Goal: Transaction & Acquisition: Download file/media

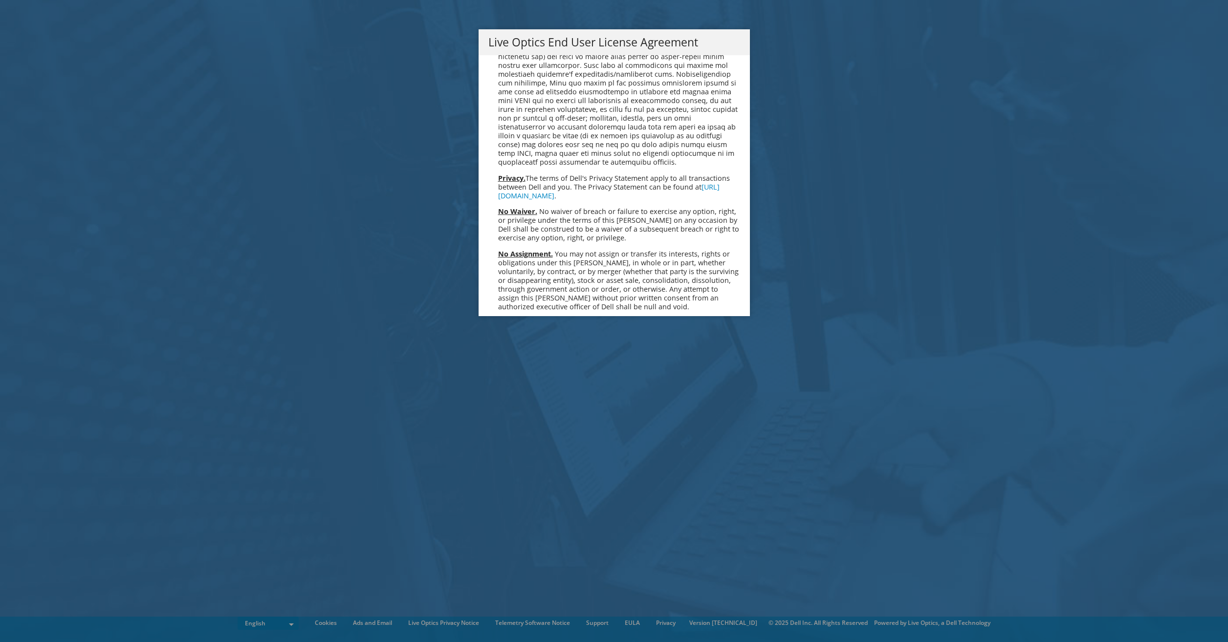
scroll to position [3696, 0]
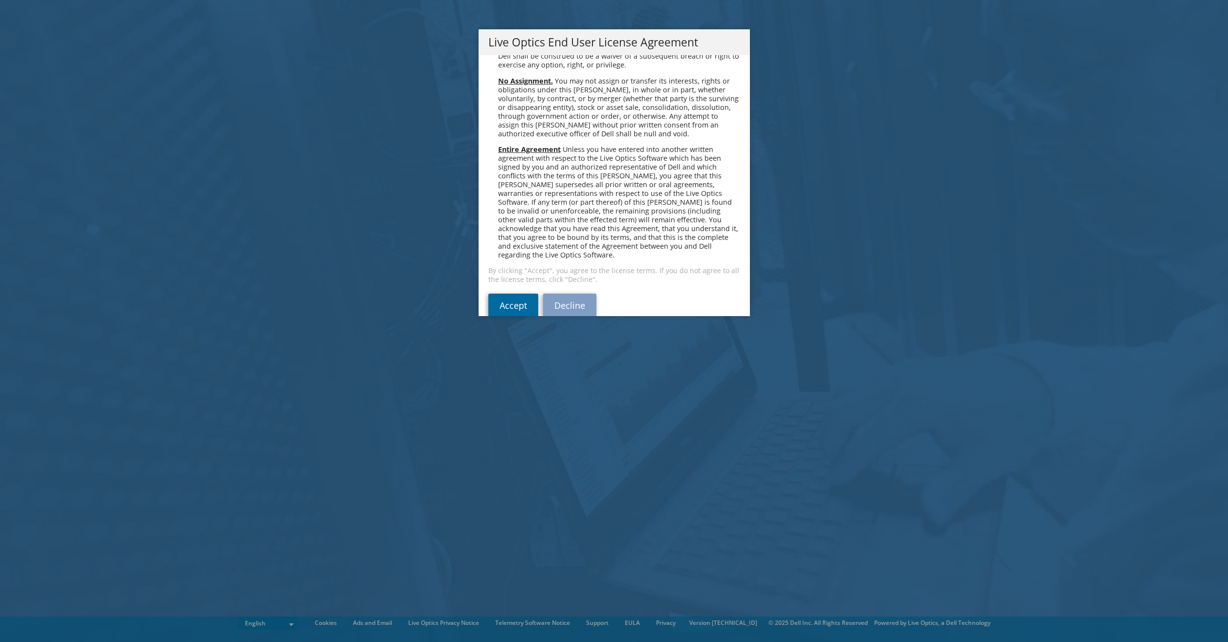
click at [500, 294] on link "Accept" at bounding box center [513, 305] width 50 height 23
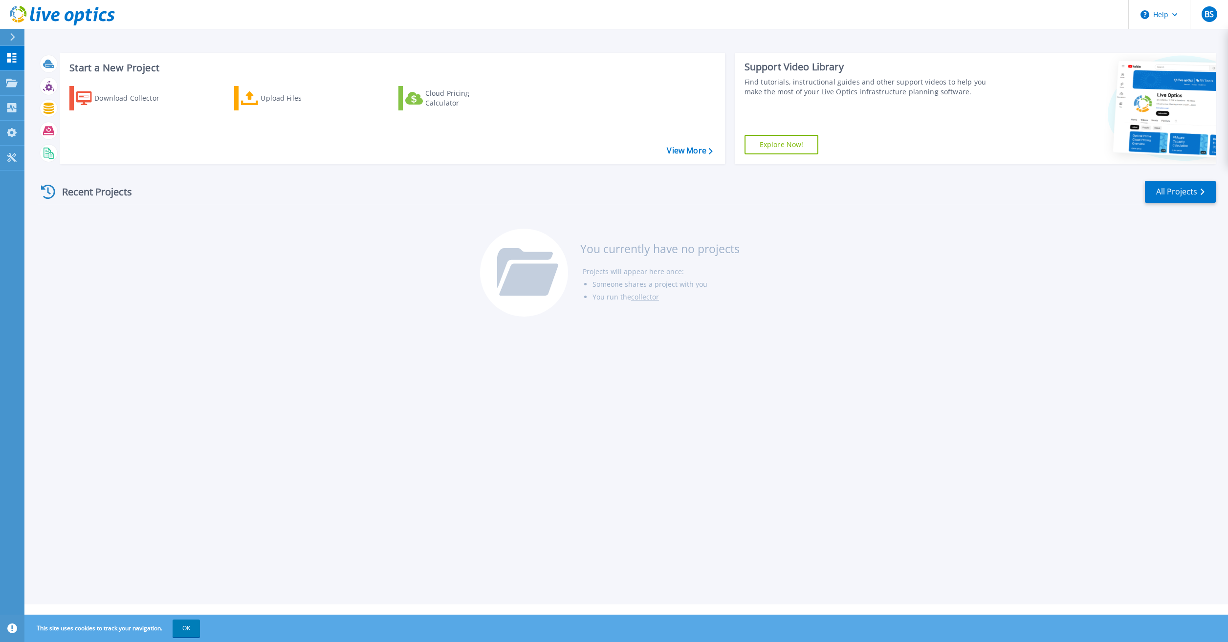
click at [8, 35] on button at bounding box center [12, 37] width 24 height 17
drag, startPoint x: 389, startPoint y: 309, endPoint x: 745, endPoint y: 302, distance: 356.9
click at [392, 310] on div "Recent Projects All Projects You currently have no projects Projects will appea…" at bounding box center [627, 249] width 1178 height 154
click at [186, 626] on button "OK" at bounding box center [186, 629] width 27 height 18
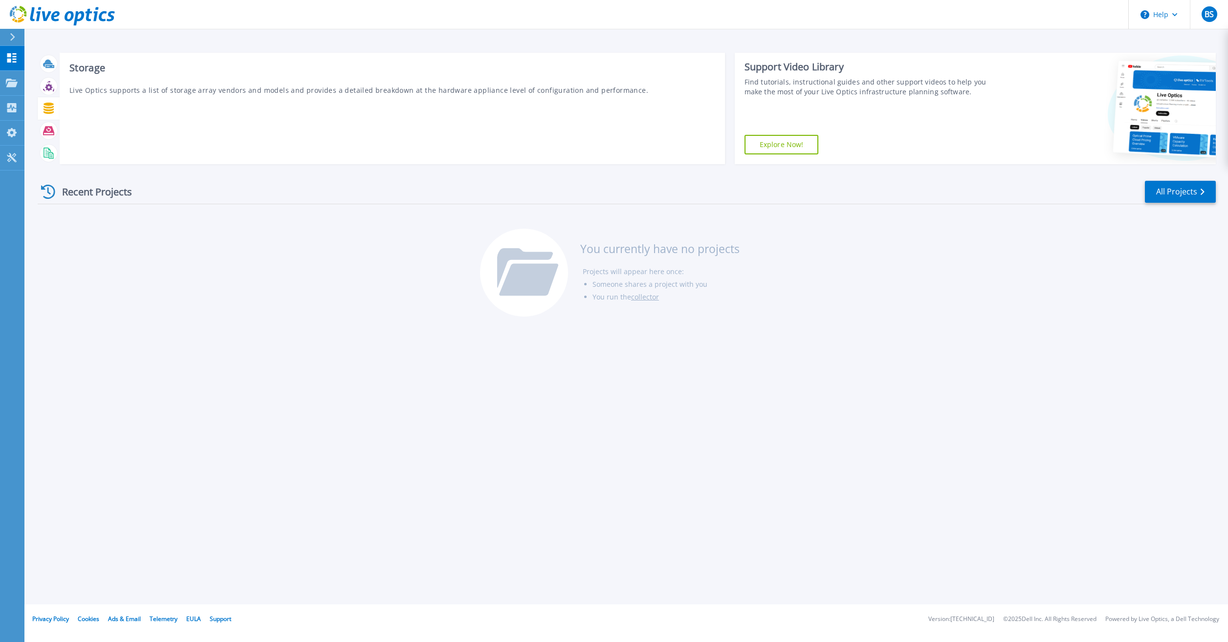
click at [47, 108] on icon at bounding box center [48, 108] width 10 height 11
click at [45, 109] on icon at bounding box center [48, 108] width 10 height 11
click at [46, 157] on icon at bounding box center [46, 153] width 7 height 10
click at [135, 44] on div "Start a New Project Download Collector Upload Files Cloud Pricing Calculator Vi…" at bounding box center [625, 302] width 1203 height 605
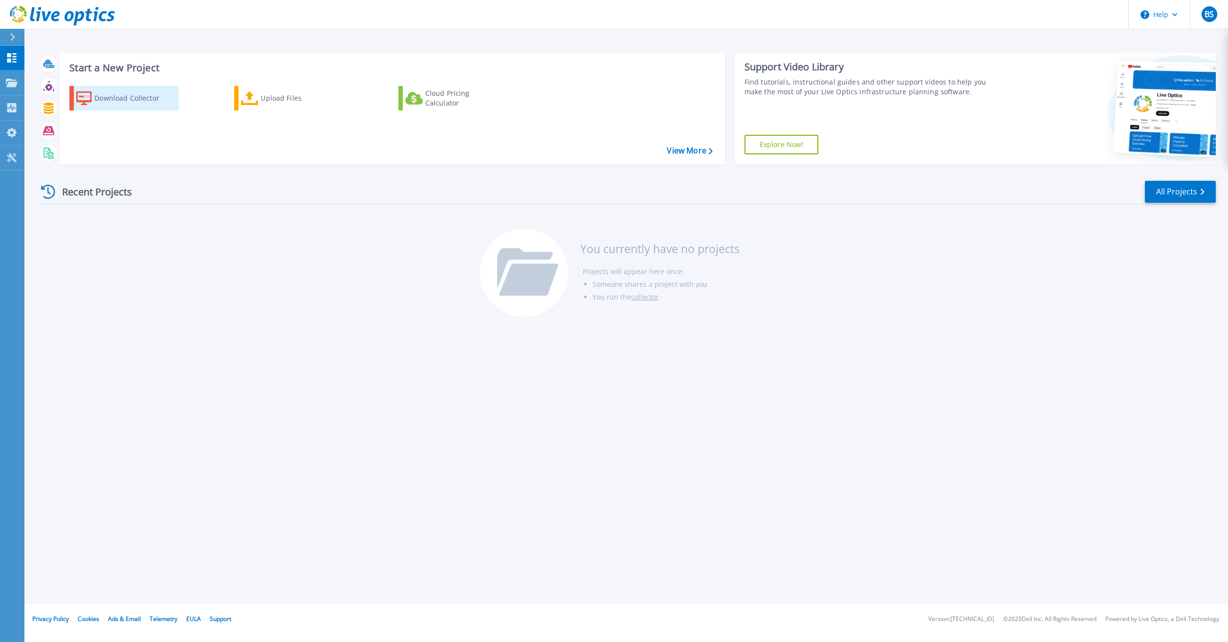
click at [132, 100] on div "Download Collector" at bounding box center [133, 98] width 78 height 20
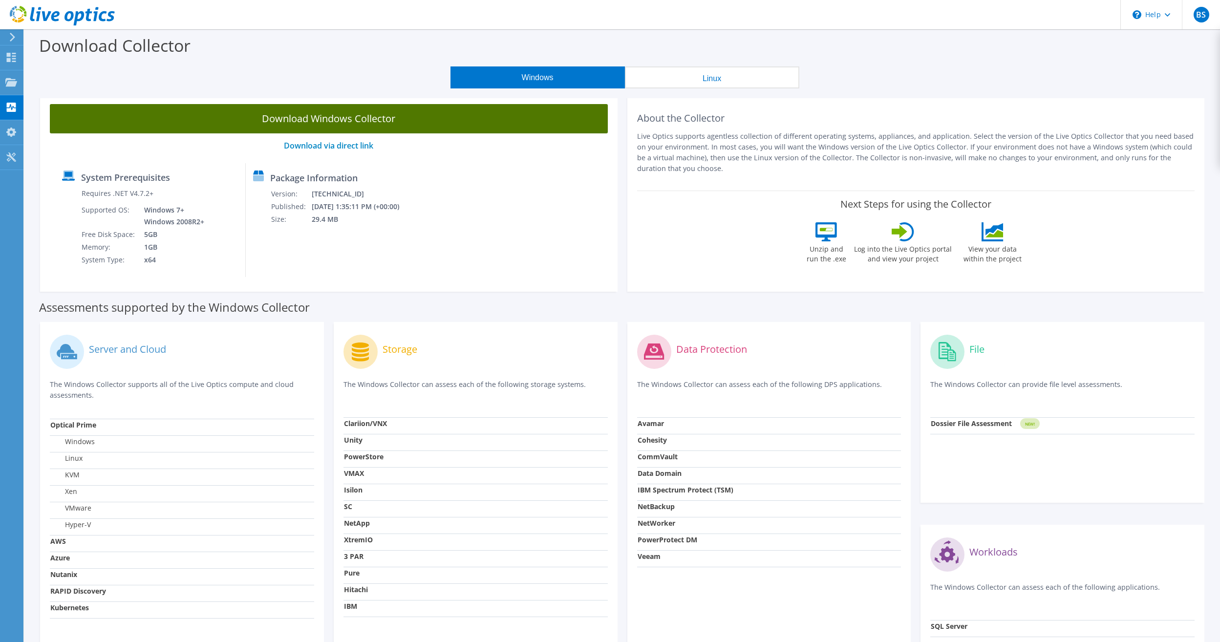
click at [336, 117] on link "Download Windows Collector" at bounding box center [329, 118] width 558 height 29
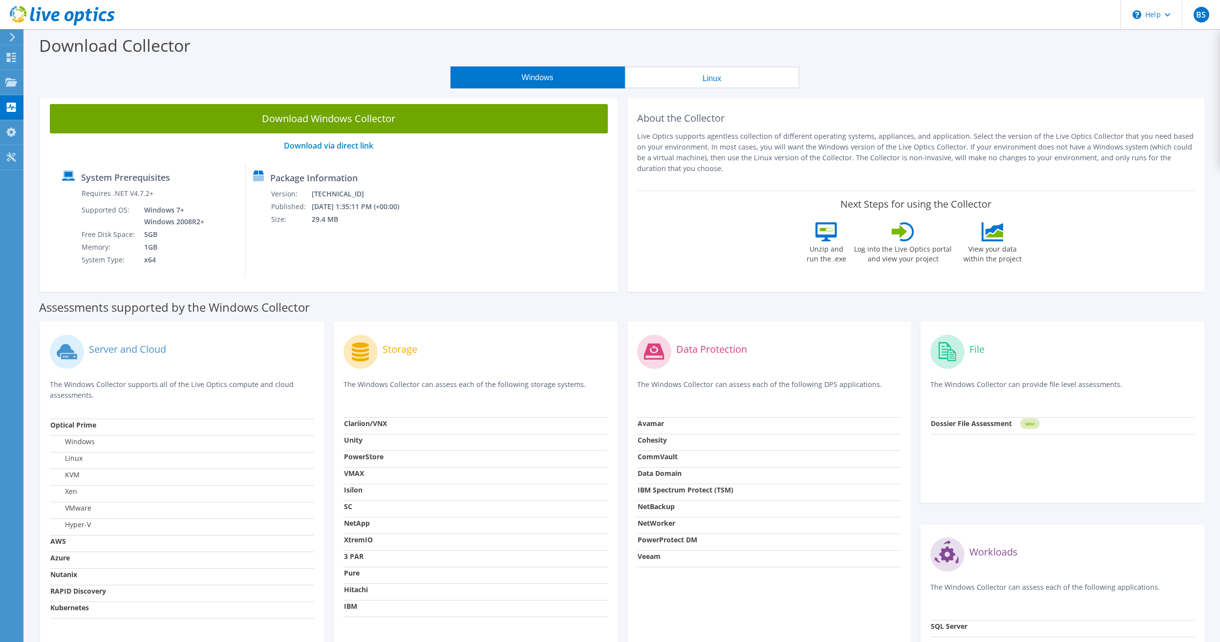
click at [778, 149] on p "Live Optics supports agentless collection of different operating systems, appli…" at bounding box center [916, 152] width 558 height 43
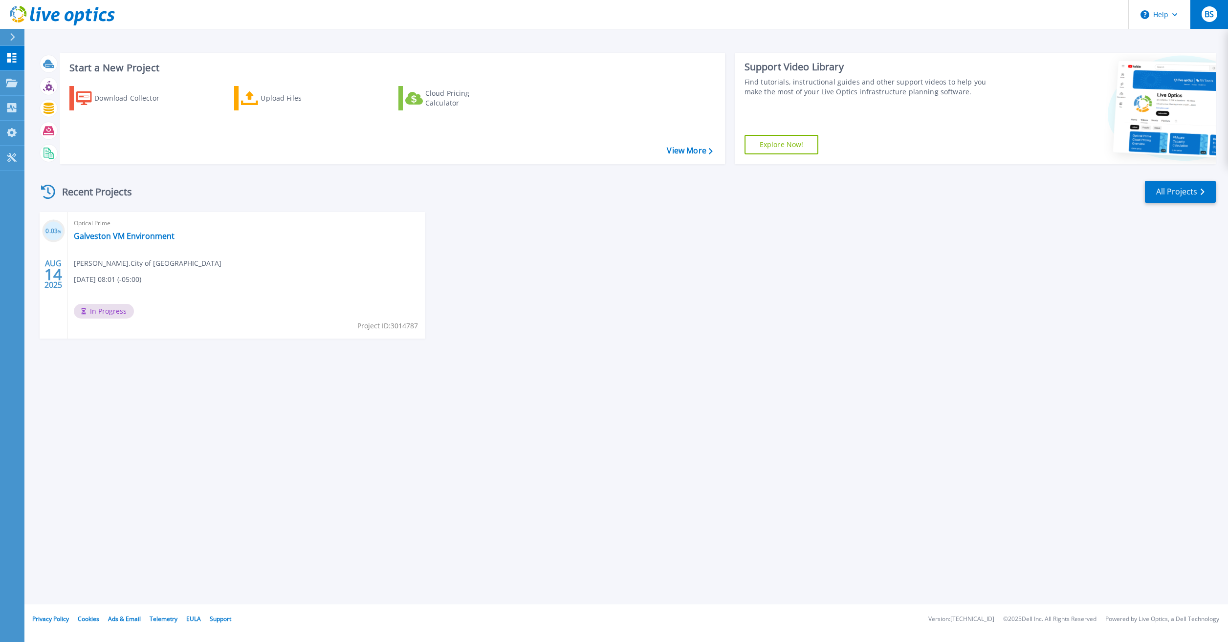
click at [1214, 17] on span "BS" at bounding box center [1208, 14] width 9 height 8
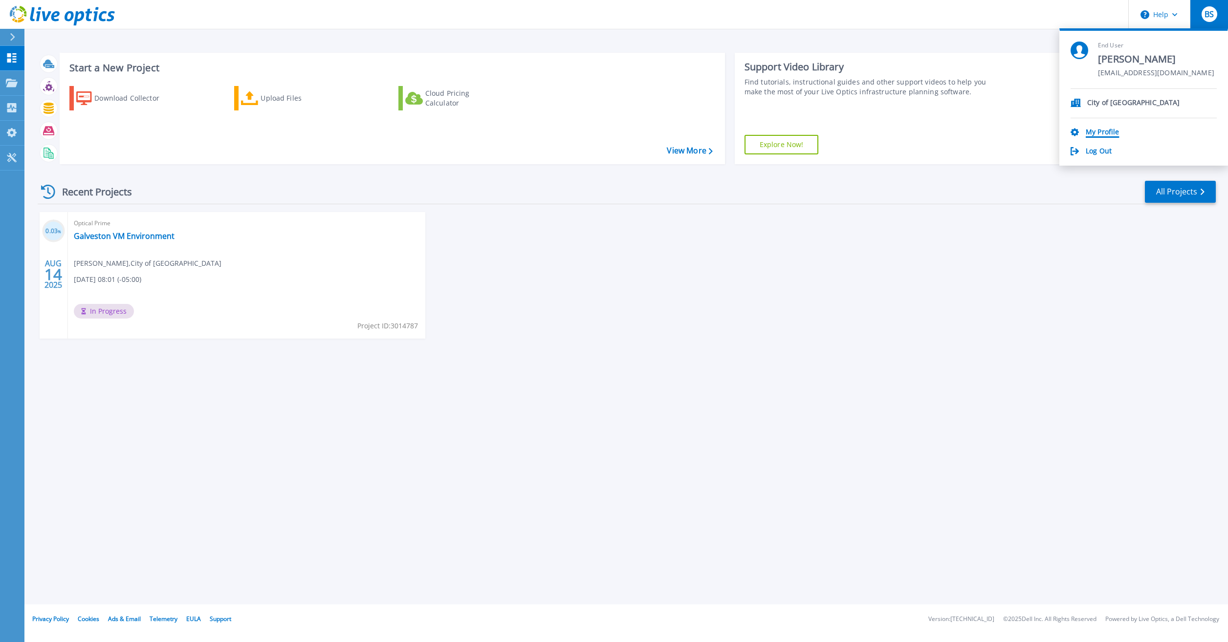
click at [1098, 131] on link "My Profile" at bounding box center [1101, 132] width 33 height 9
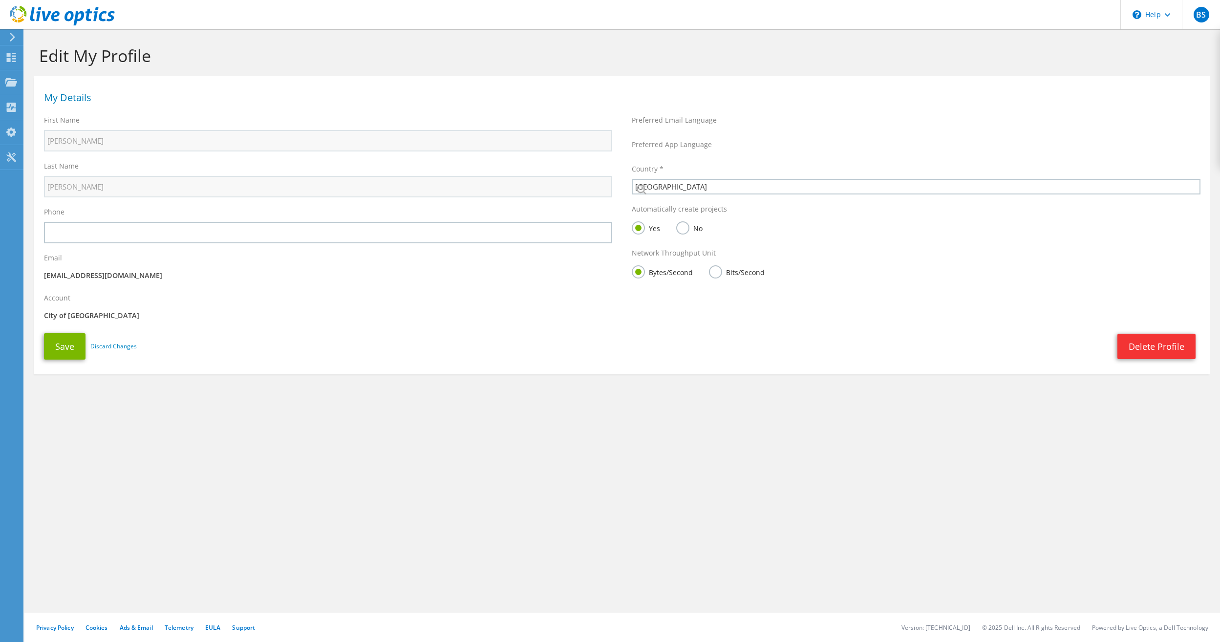
select select "224"
click at [81, 313] on p "City of [GEOGRAPHIC_DATA]" at bounding box center [328, 315] width 568 height 11
click at [82, 272] on p "[EMAIL_ADDRESS][DOMAIN_NAME]" at bounding box center [328, 275] width 568 height 11
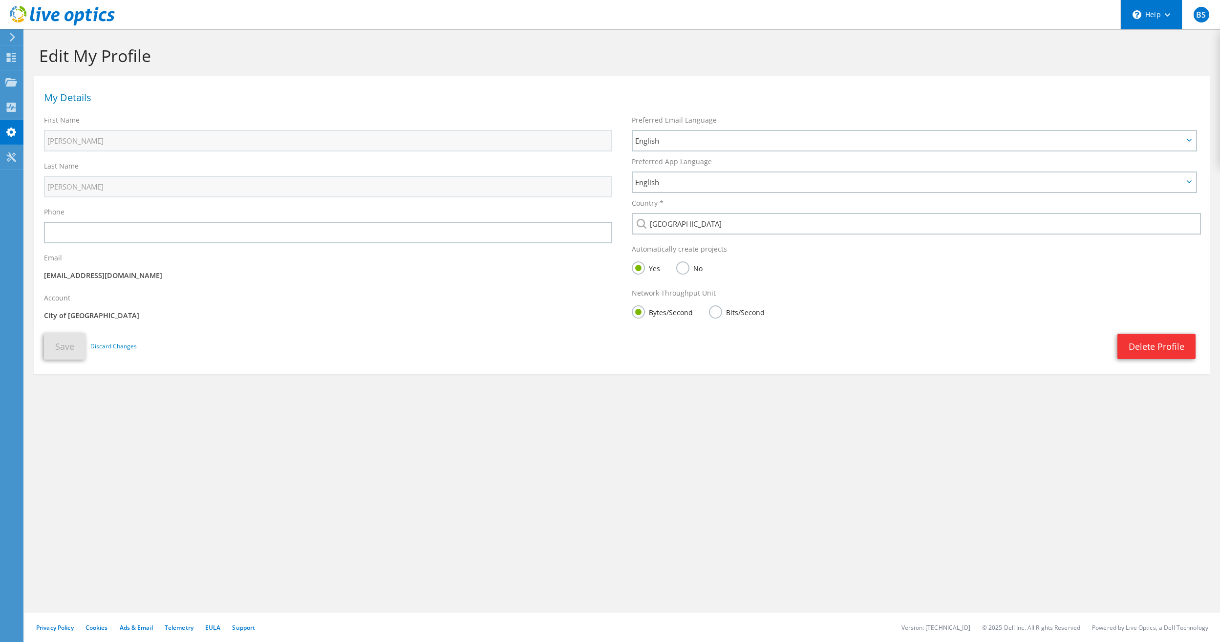
click at [1171, 27] on div "\n Help" at bounding box center [1152, 14] width 62 height 29
click at [1208, 22] on div "BS" at bounding box center [1201, 14] width 38 height 29
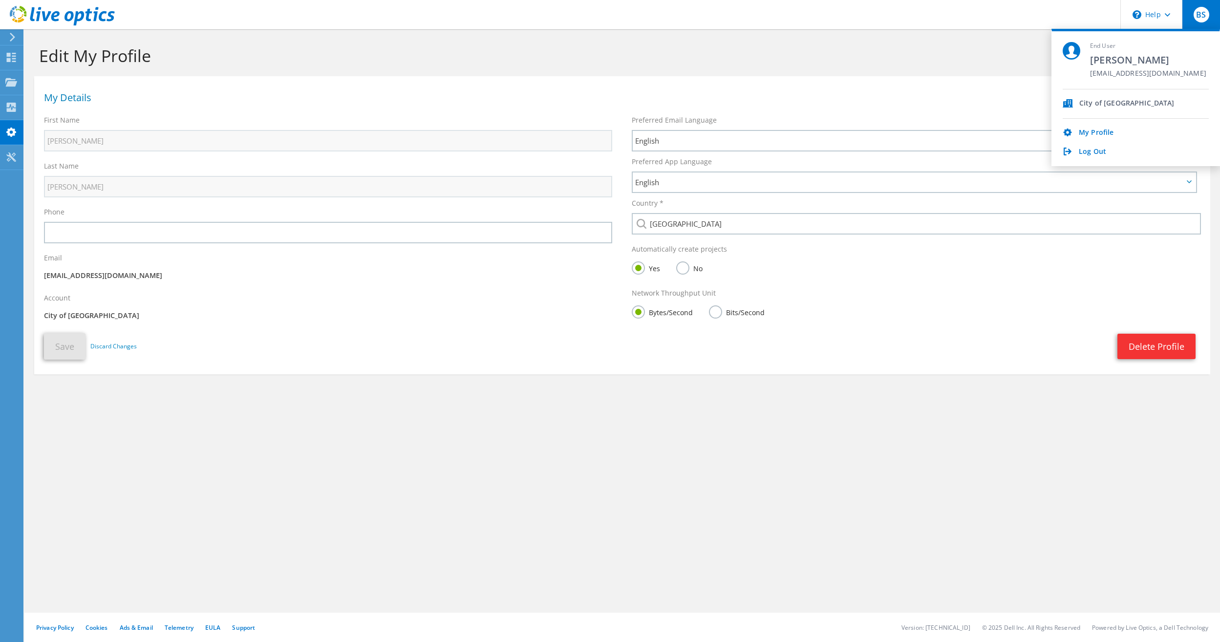
click at [215, 57] on h1 "Edit My Profile" at bounding box center [620, 55] width 1162 height 21
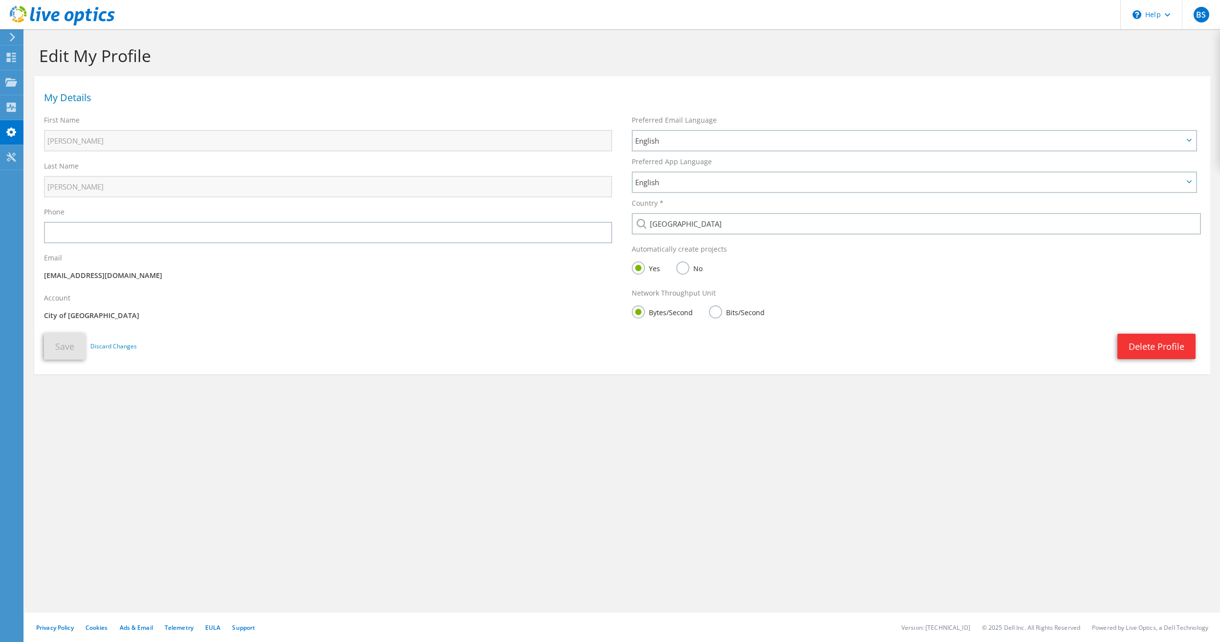
click at [9, 32] on div at bounding box center [57, 16] width 115 height 33
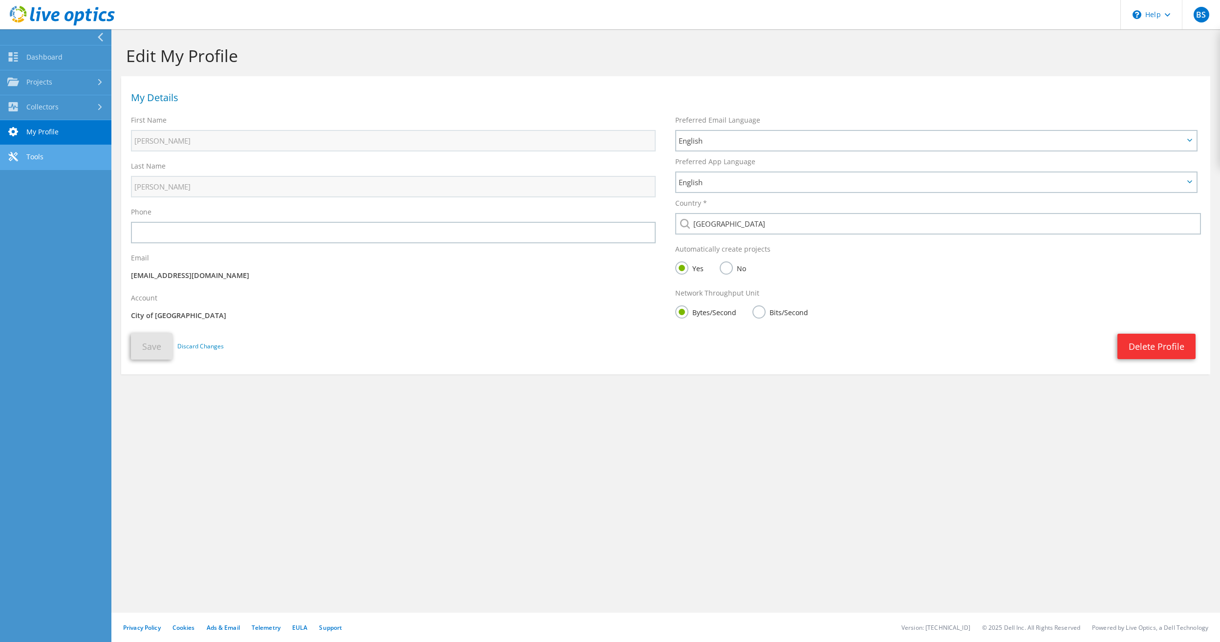
click at [38, 153] on link "Tools" at bounding box center [55, 157] width 111 height 25
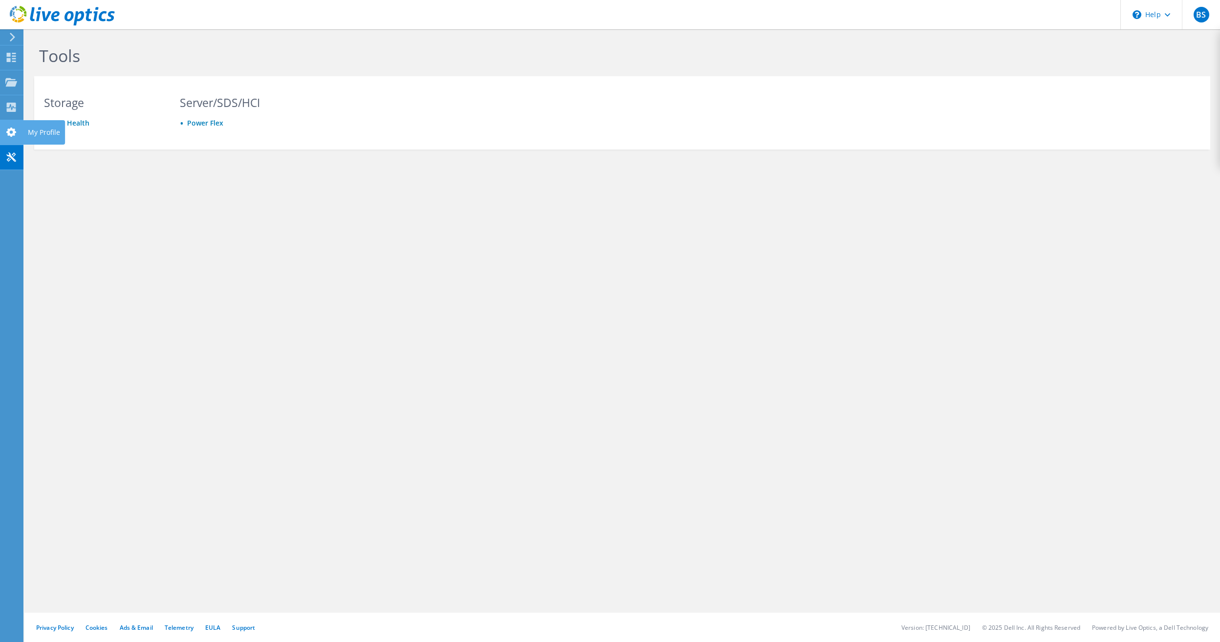
click at [16, 134] on icon at bounding box center [11, 132] width 12 height 9
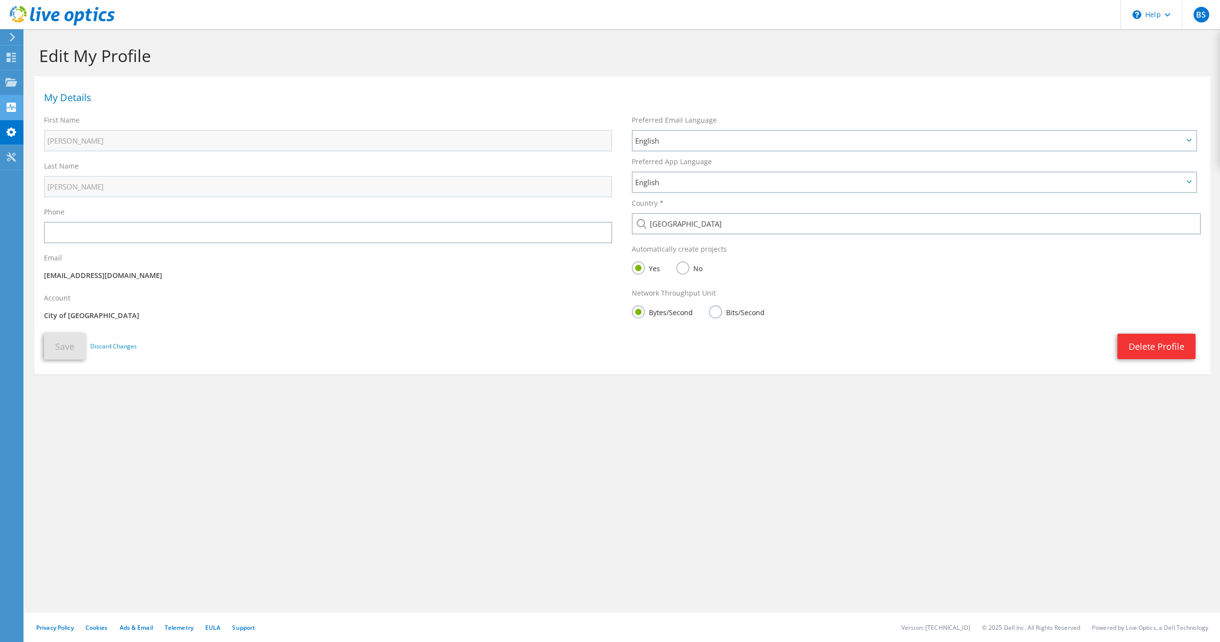
click at [13, 108] on use at bounding box center [11, 107] width 9 height 9
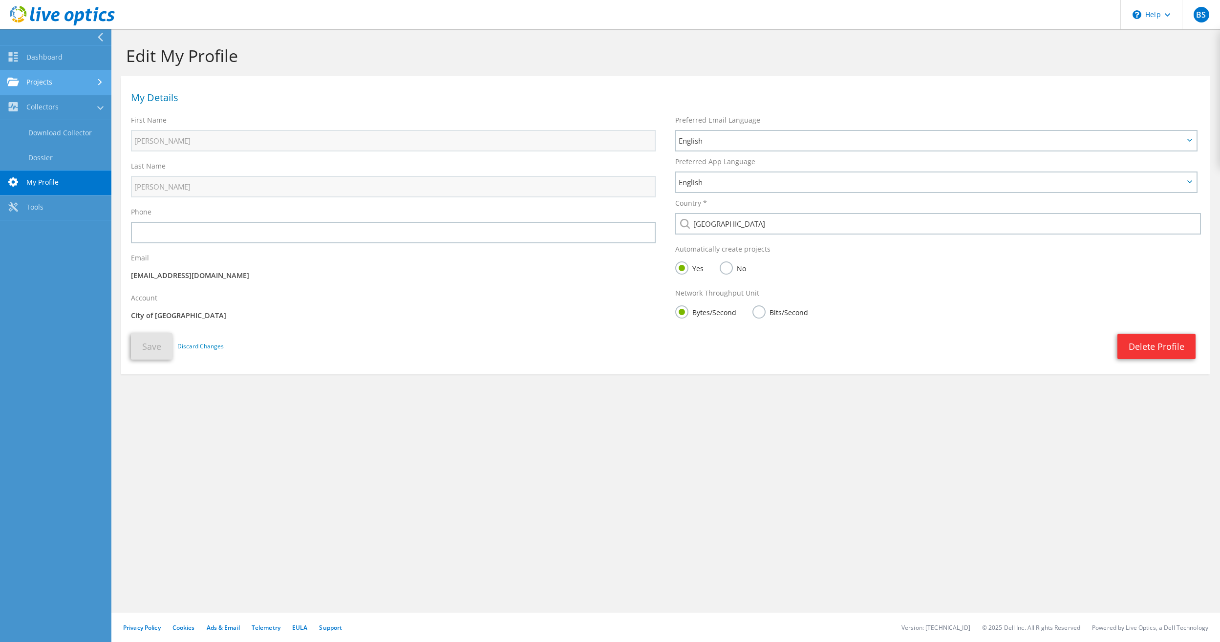
click at [72, 80] on link "Projects" at bounding box center [55, 82] width 111 height 25
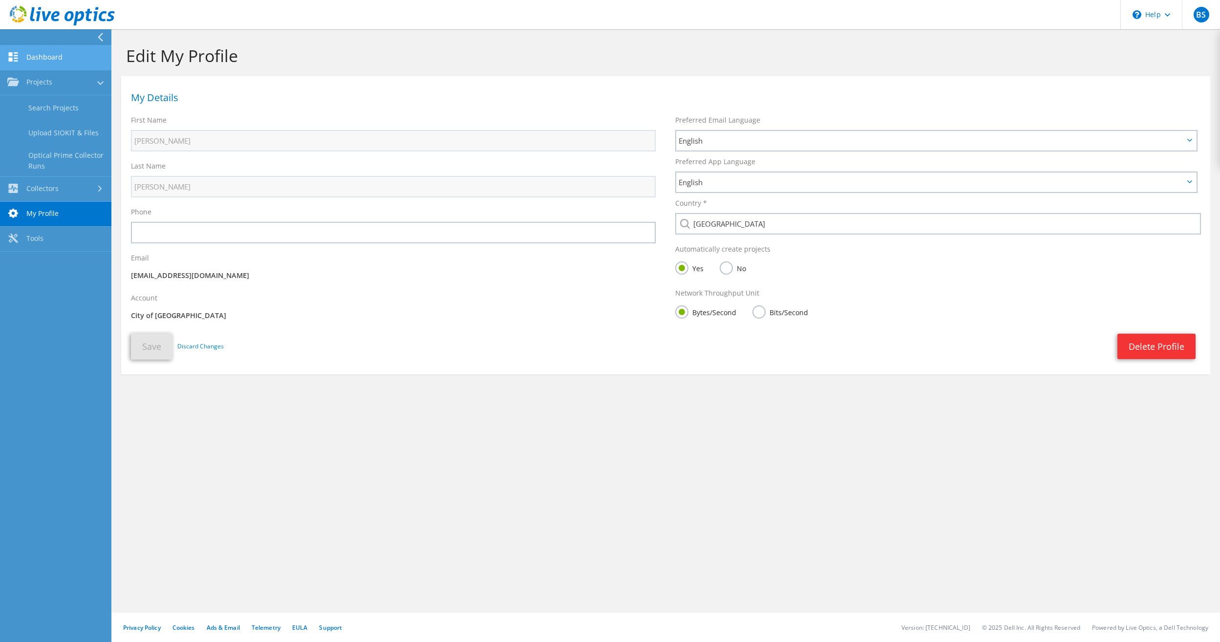
click at [73, 60] on link "Dashboard" at bounding box center [55, 57] width 111 height 25
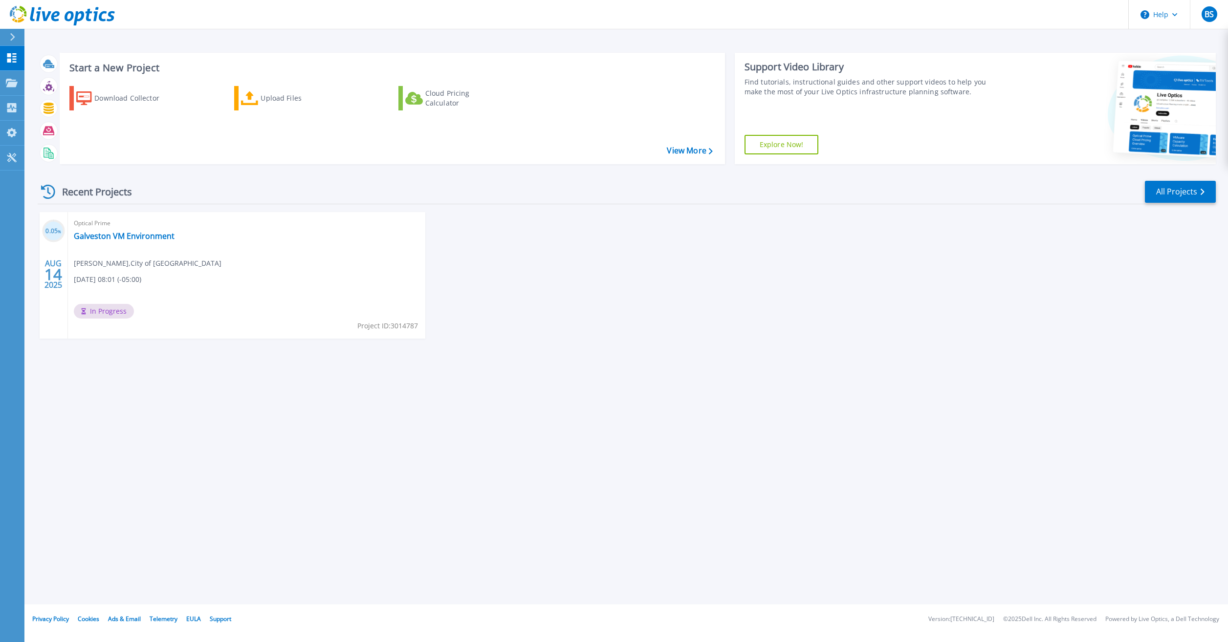
click at [502, 422] on div "Start a New Project Download Collector Upload Files Cloud Pricing Calculator Vi…" at bounding box center [625, 302] width 1203 height 605
click at [150, 448] on div "Start a New Project Download Collector Upload Files Cloud Pricing Calculator Vi…" at bounding box center [625, 302] width 1203 height 605
click at [13, 36] on icon at bounding box center [12, 37] width 5 height 8
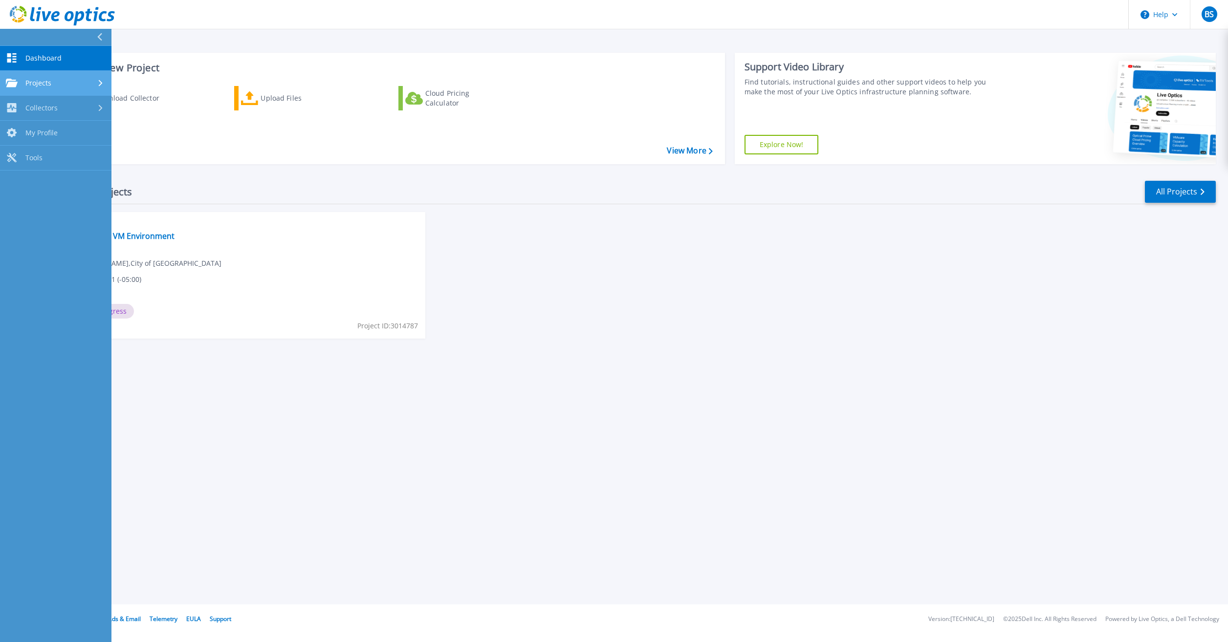
click at [37, 80] on span "Projects" at bounding box center [38, 83] width 26 height 9
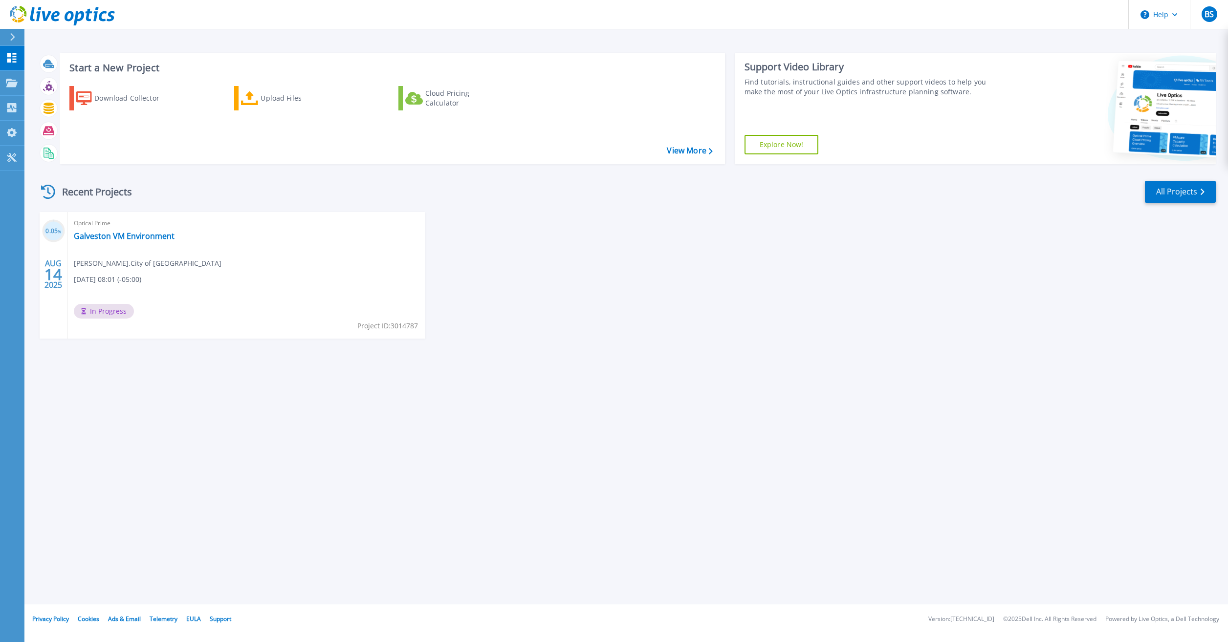
drag, startPoint x: 675, startPoint y: 310, endPoint x: 629, endPoint y: 321, distance: 47.7
click at [673, 314] on div "0.05 % AUG 14 2025 Optical Prime Galveston VM Environment Billy Sanders , City …" at bounding box center [623, 285] width 1186 height 146
click at [53, 108] on icon at bounding box center [48, 108] width 11 height 11
click at [155, 37] on div "Start a New Project Download Collector Upload Files Cloud Pricing Calculator Vi…" at bounding box center [625, 302] width 1203 height 605
click at [111, 99] on div "Download Collector" at bounding box center [133, 98] width 78 height 20
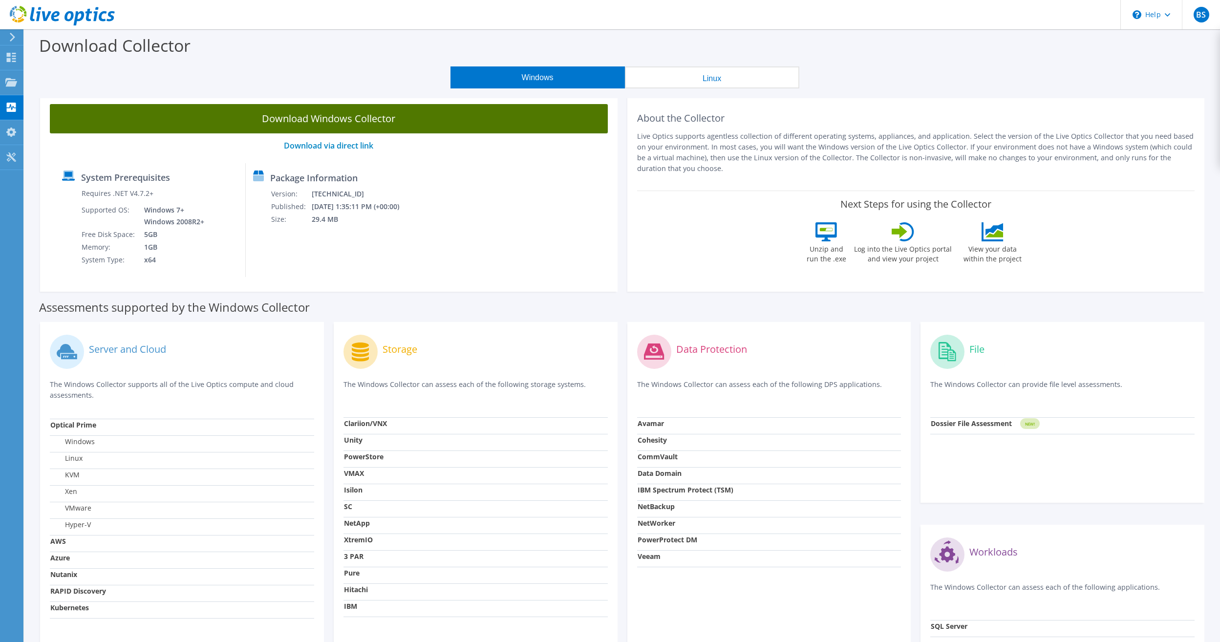
click at [333, 118] on link "Download Windows Collector" at bounding box center [329, 118] width 558 height 29
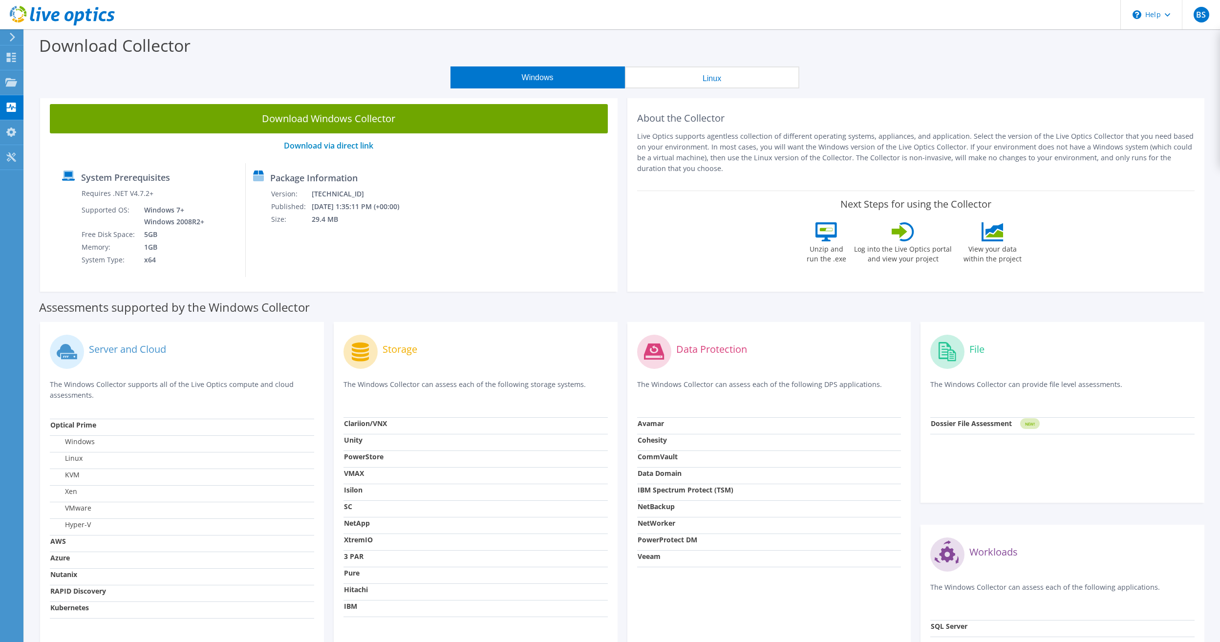
click at [906, 59] on div "Download Collector" at bounding box center [622, 47] width 1186 height 37
